Goal: Information Seeking & Learning: Find specific fact

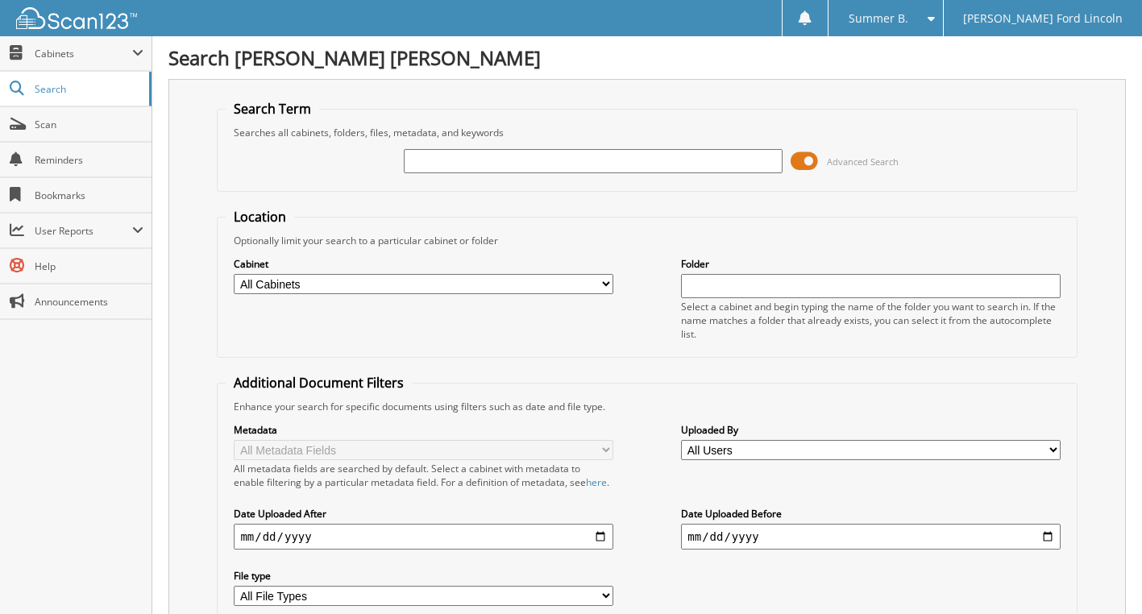
click at [542, 162] on input "text" at bounding box center [593, 161] width 379 height 24
type input "T4736"
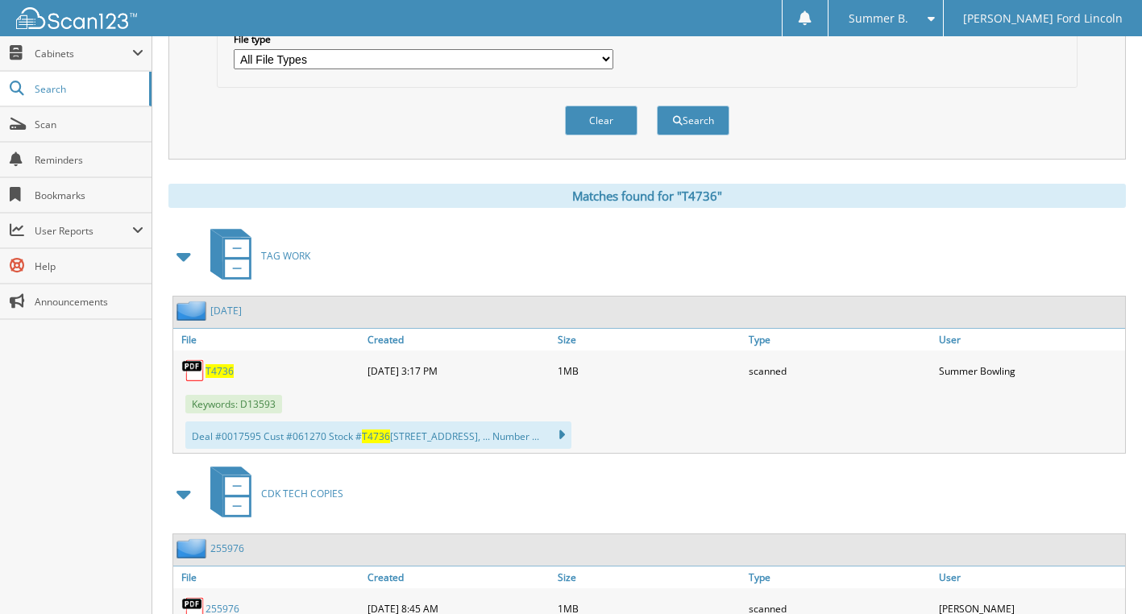
scroll to position [564, 0]
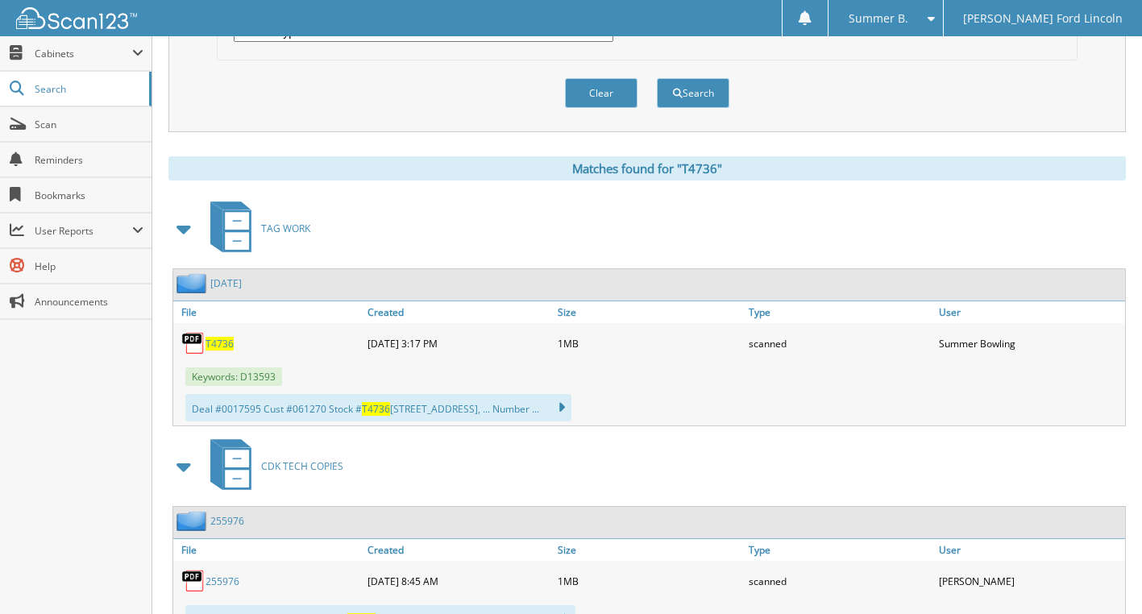
click at [218, 351] on span "T4736" at bounding box center [220, 344] width 28 height 14
